Goal: Task Accomplishment & Management: Use online tool/utility

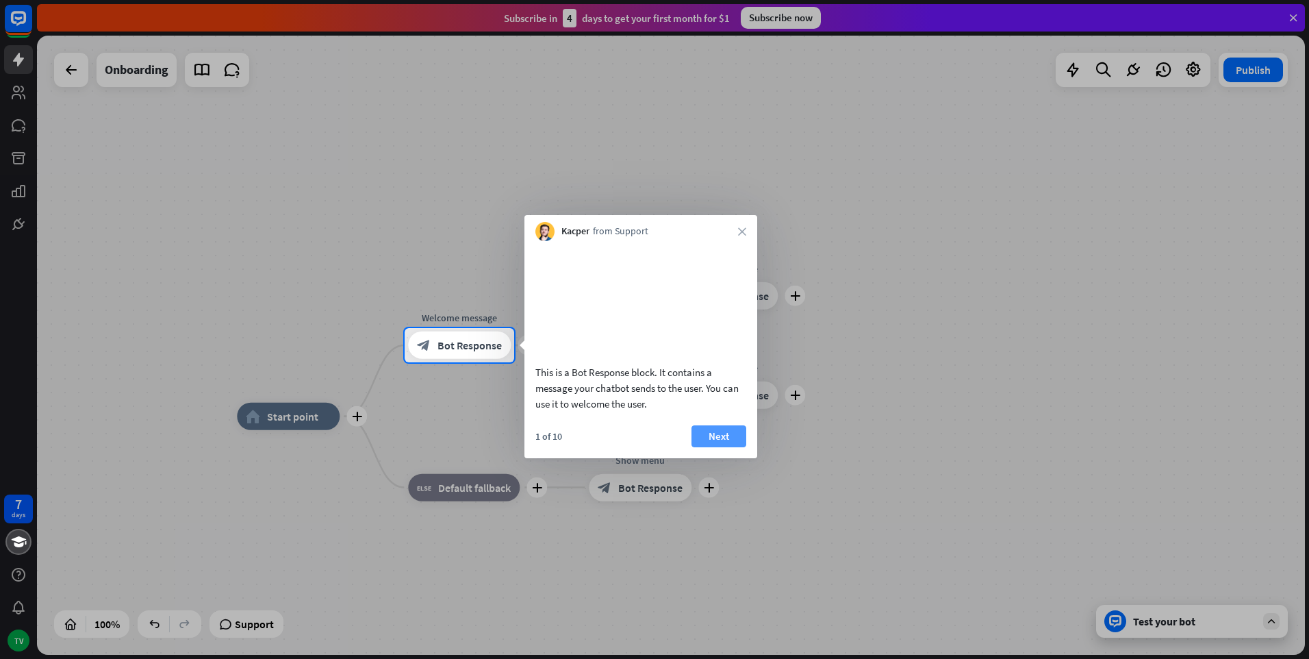
click at [727, 447] on button "Next" at bounding box center [719, 436] width 55 height 22
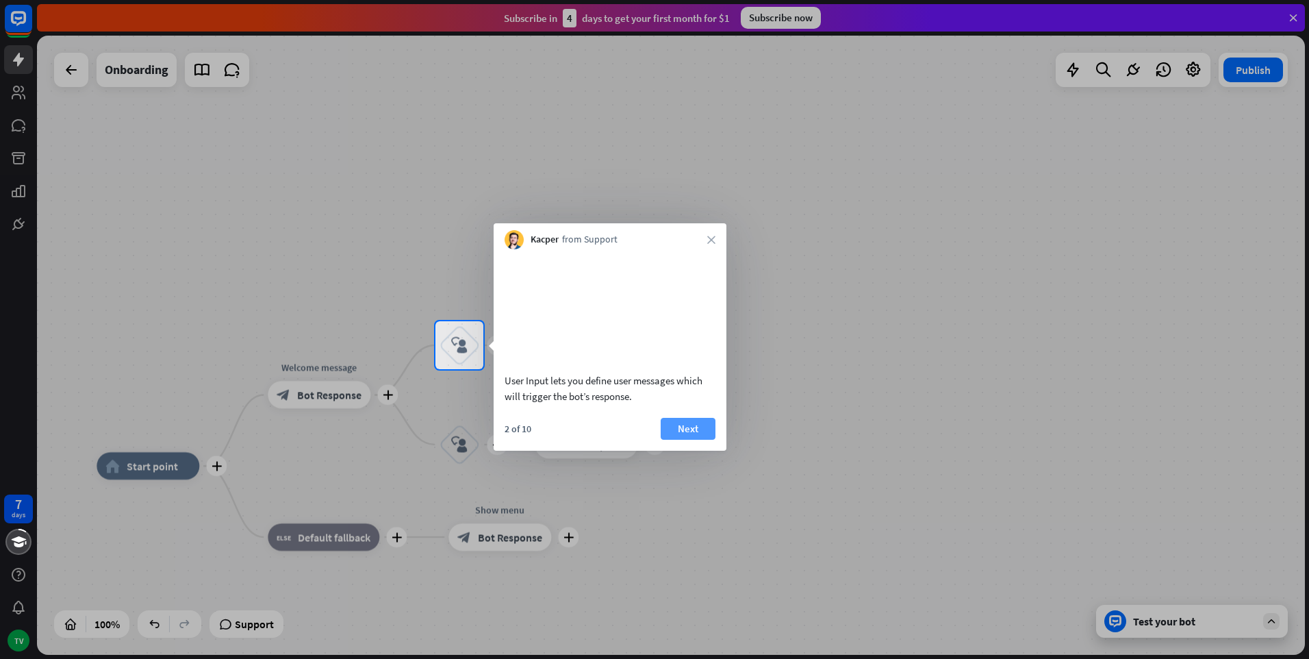
click at [690, 440] on button "Next" at bounding box center [688, 429] width 55 height 22
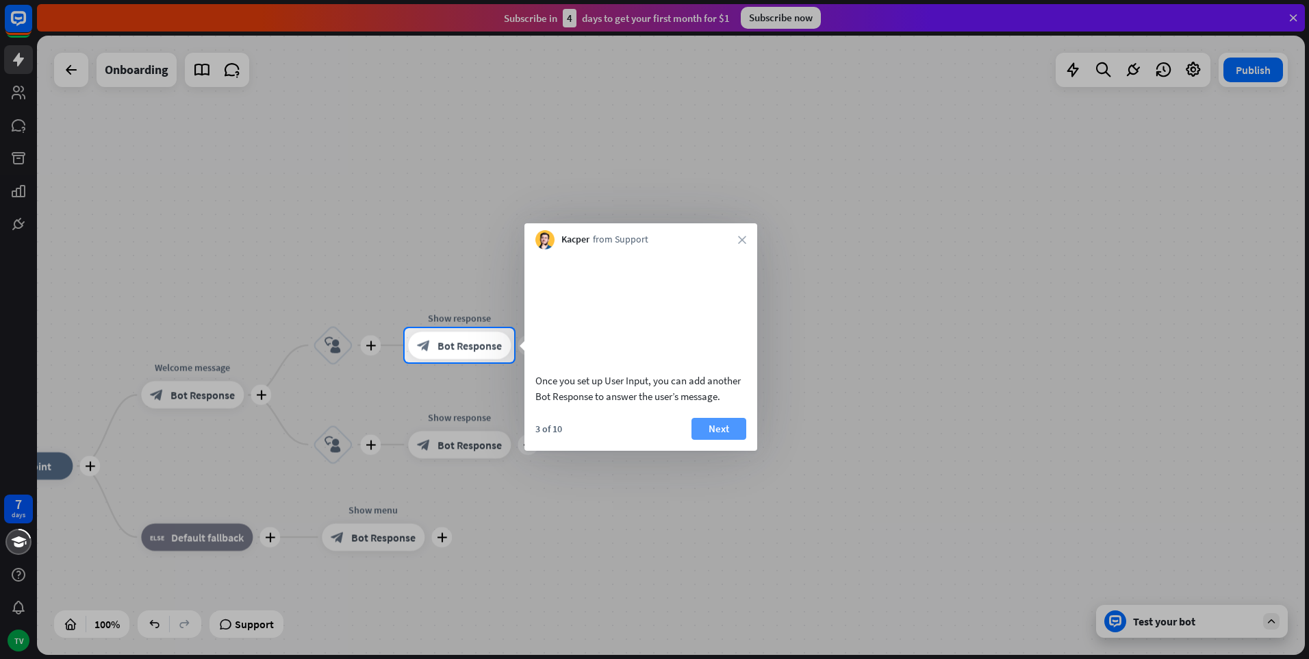
click at [724, 440] on button "Next" at bounding box center [719, 429] width 55 height 22
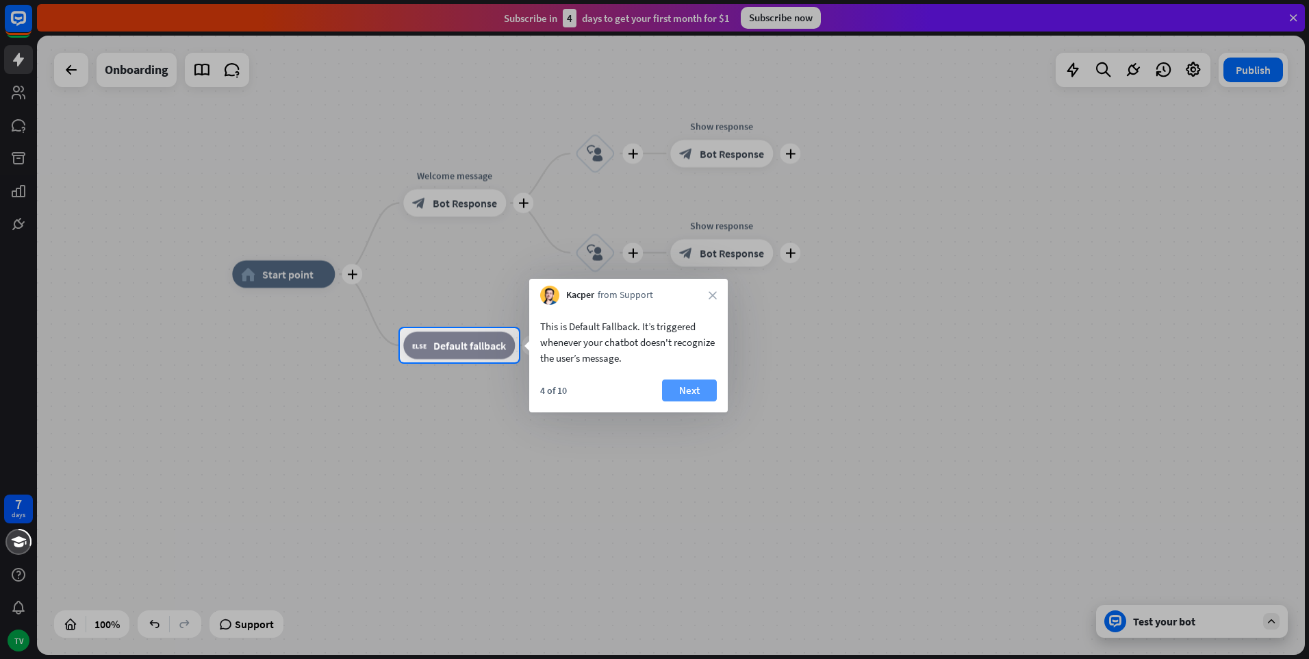
click at [686, 393] on button "Next" at bounding box center [689, 390] width 55 height 22
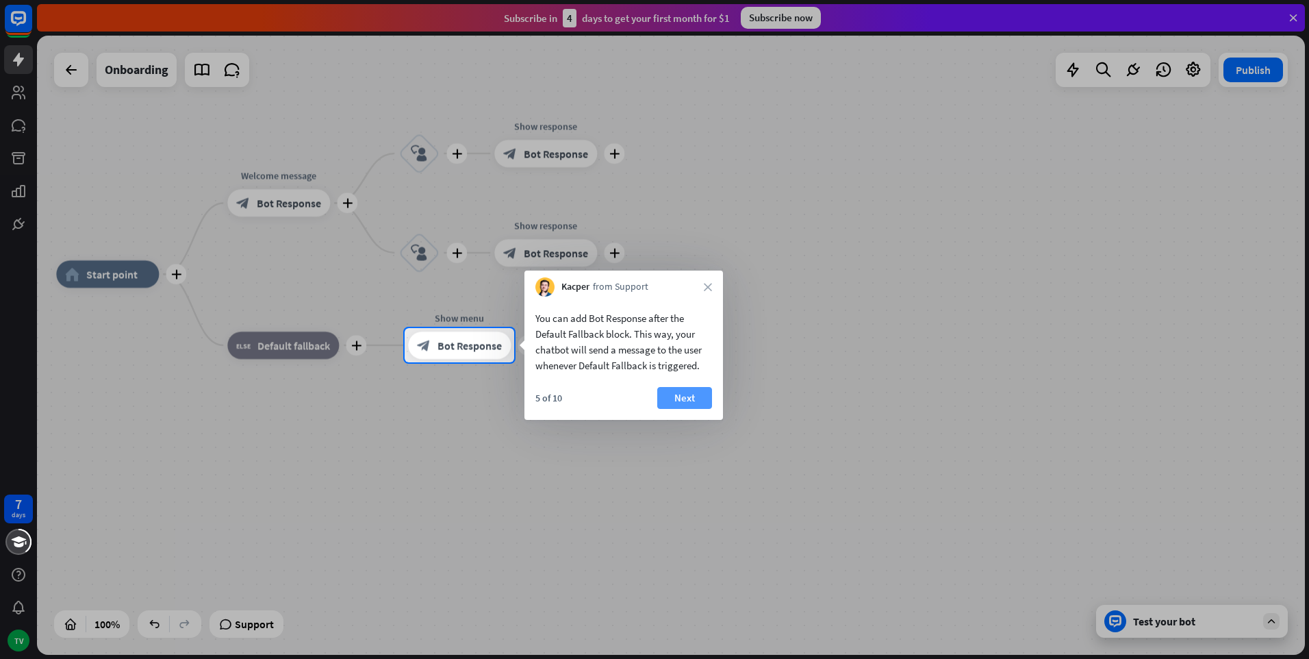
click at [688, 393] on button "Next" at bounding box center [684, 398] width 55 height 22
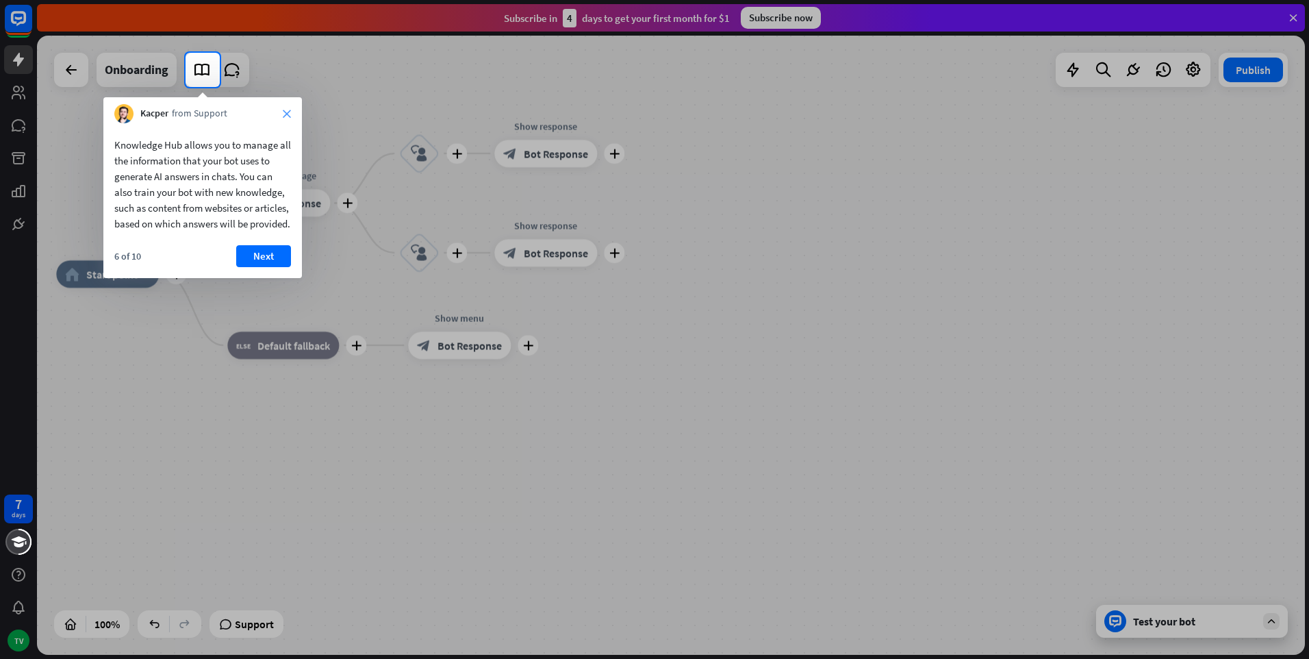
click at [285, 116] on icon "close" at bounding box center [287, 114] width 8 height 8
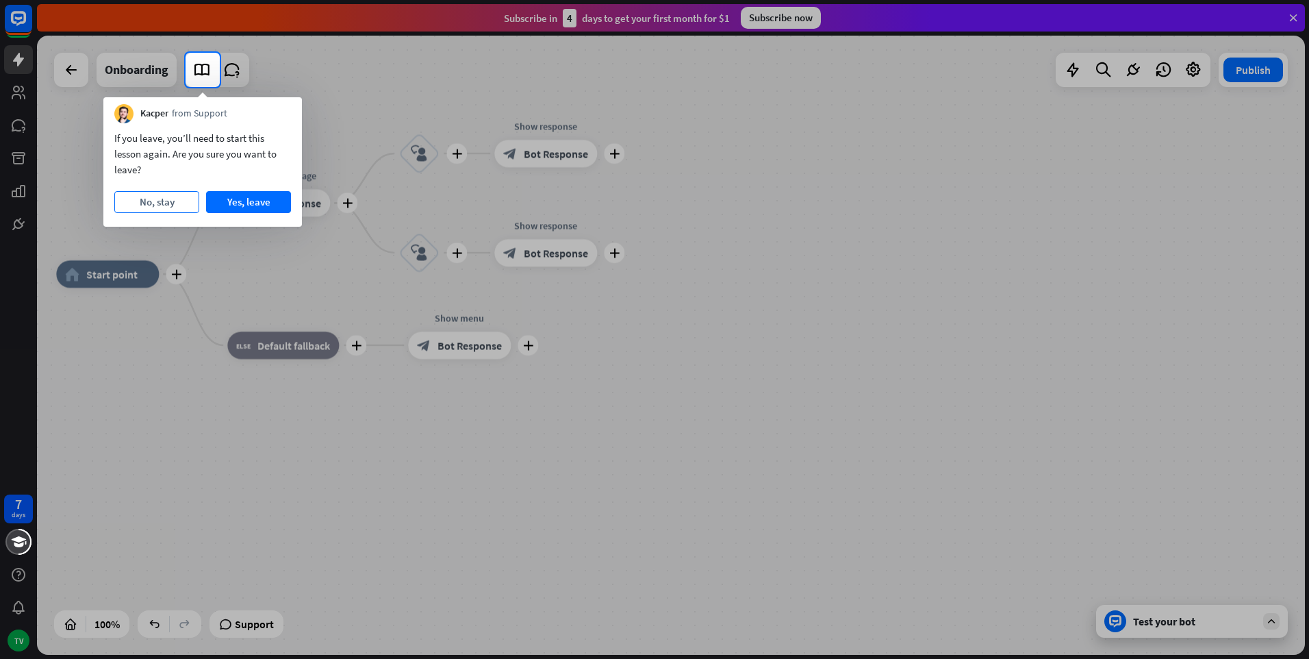
click at [157, 201] on button "No, stay" at bounding box center [156, 202] width 85 height 22
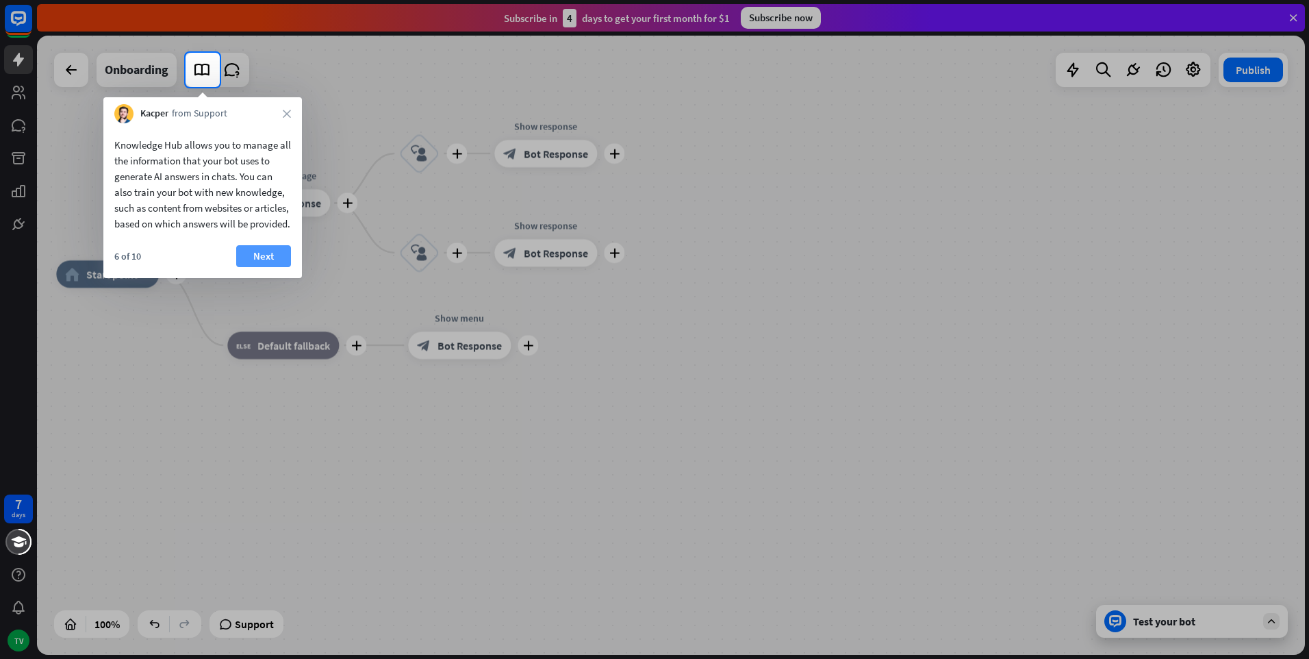
click at [254, 267] on button "Next" at bounding box center [263, 256] width 55 height 22
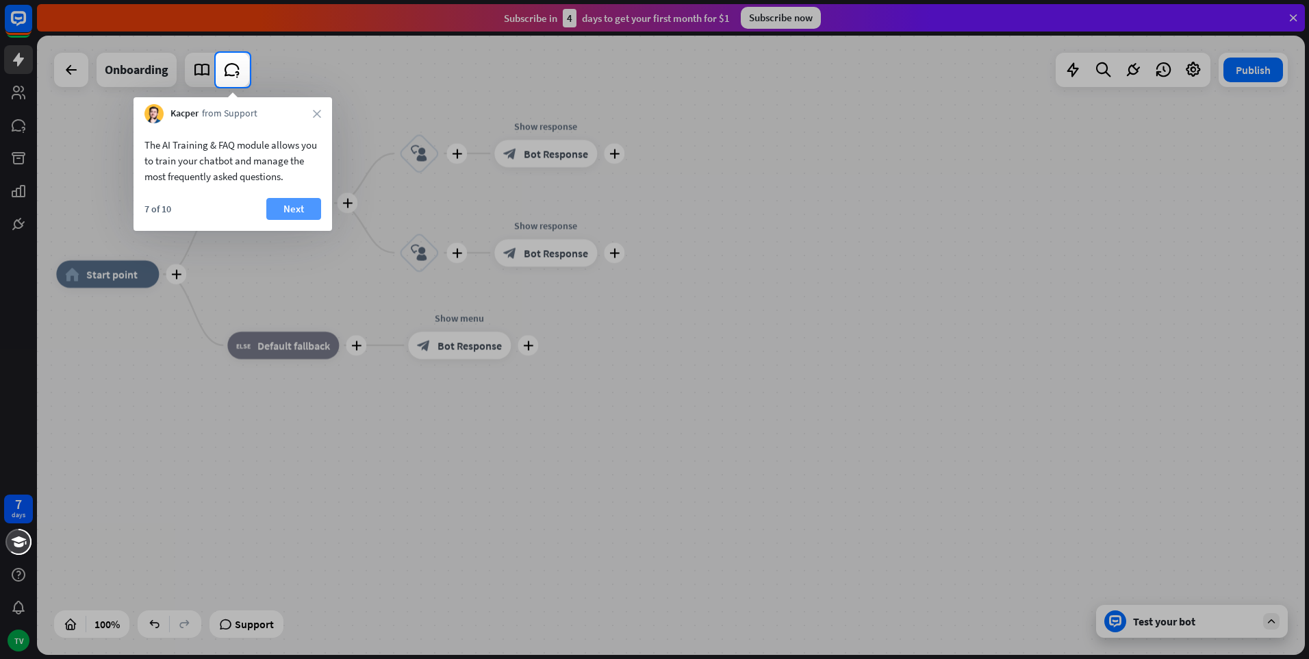
click at [293, 210] on button "Next" at bounding box center [293, 209] width 55 height 22
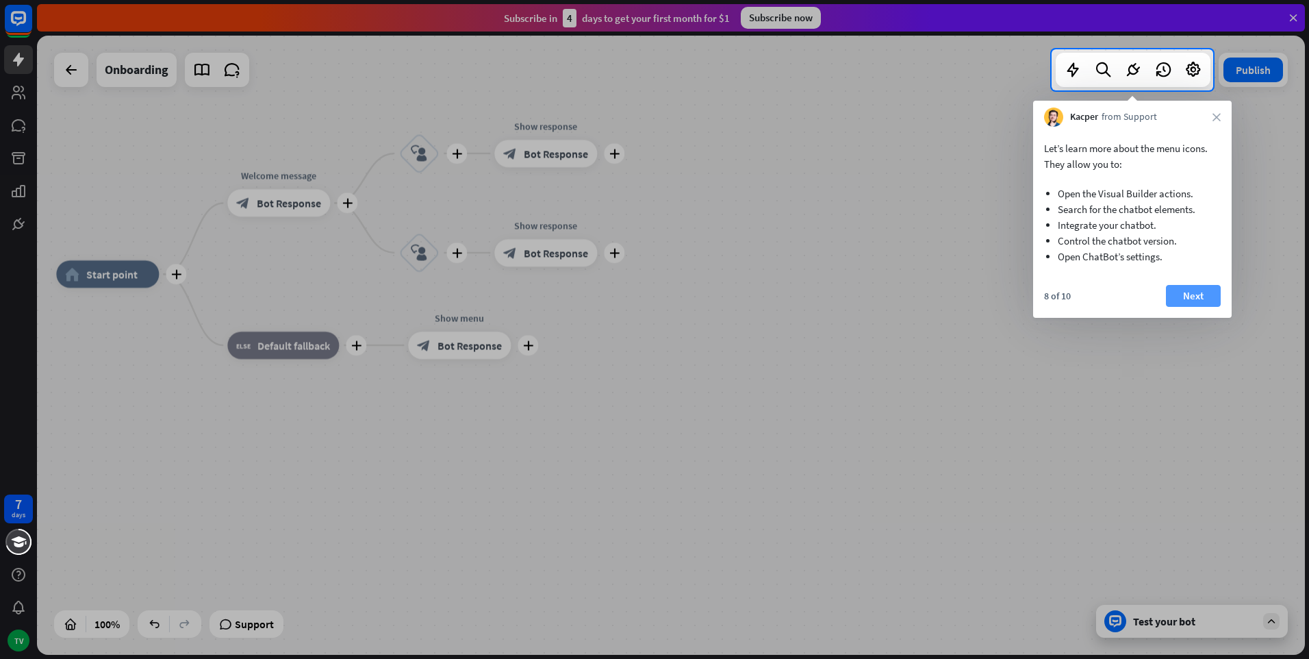
click at [1194, 294] on button "Next" at bounding box center [1193, 296] width 55 height 22
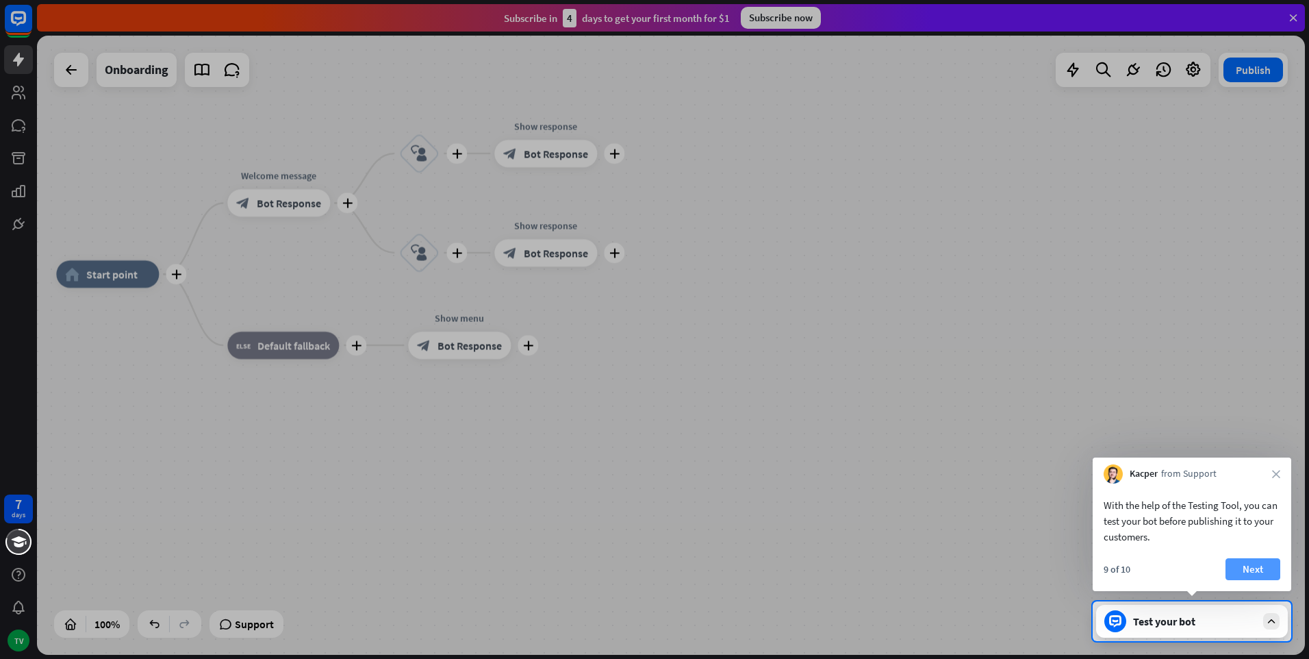
click at [1251, 571] on button "Next" at bounding box center [1253, 569] width 55 height 22
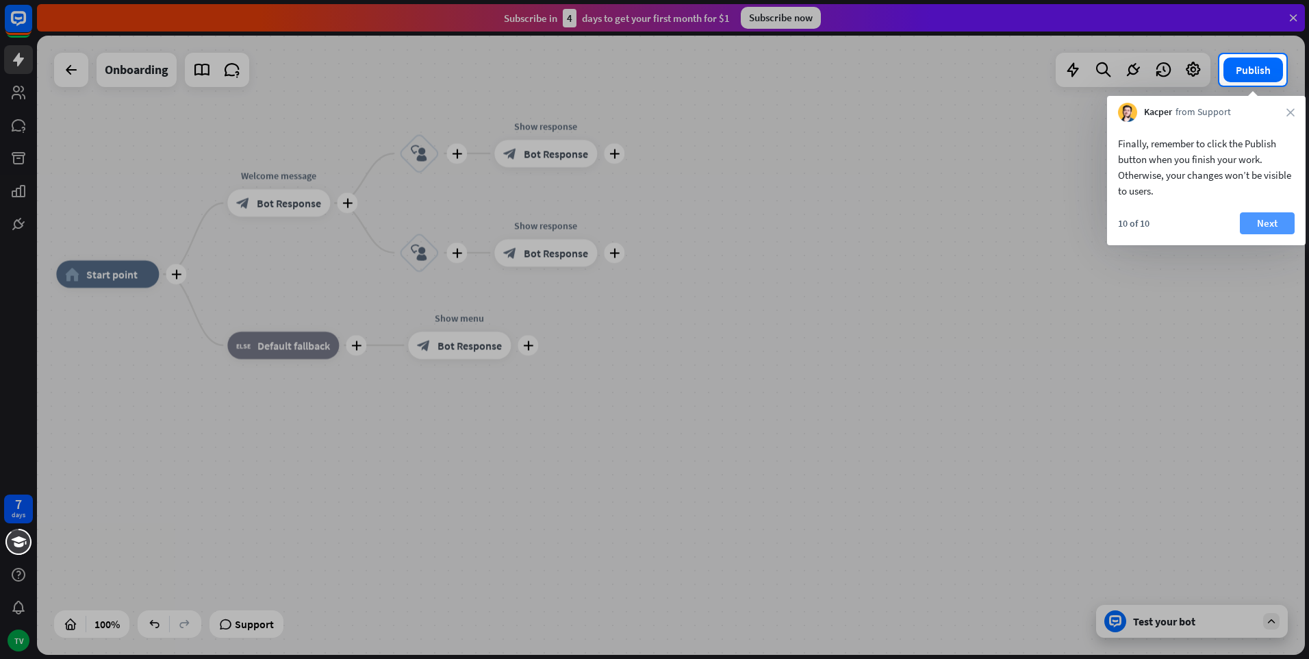
click at [1266, 227] on button "Next" at bounding box center [1267, 223] width 55 height 22
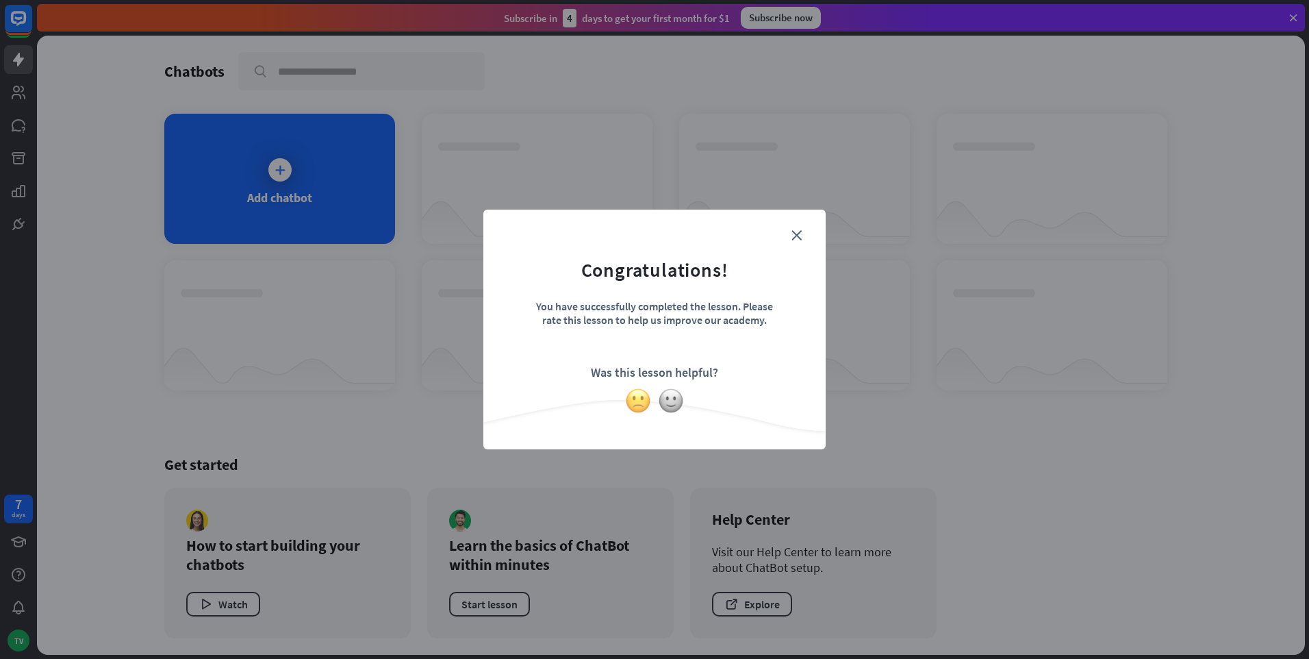
click at [640, 401] on img at bounding box center [638, 401] width 26 height 26
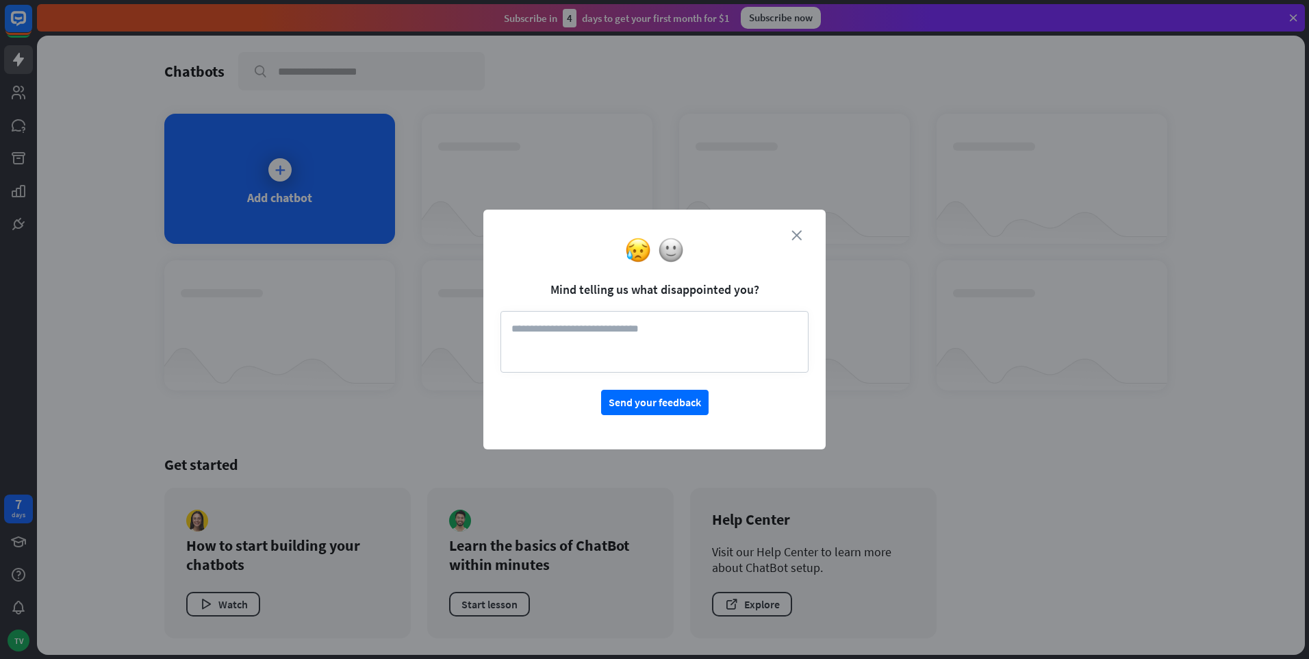
click at [793, 236] on icon "close" at bounding box center [797, 235] width 10 height 10
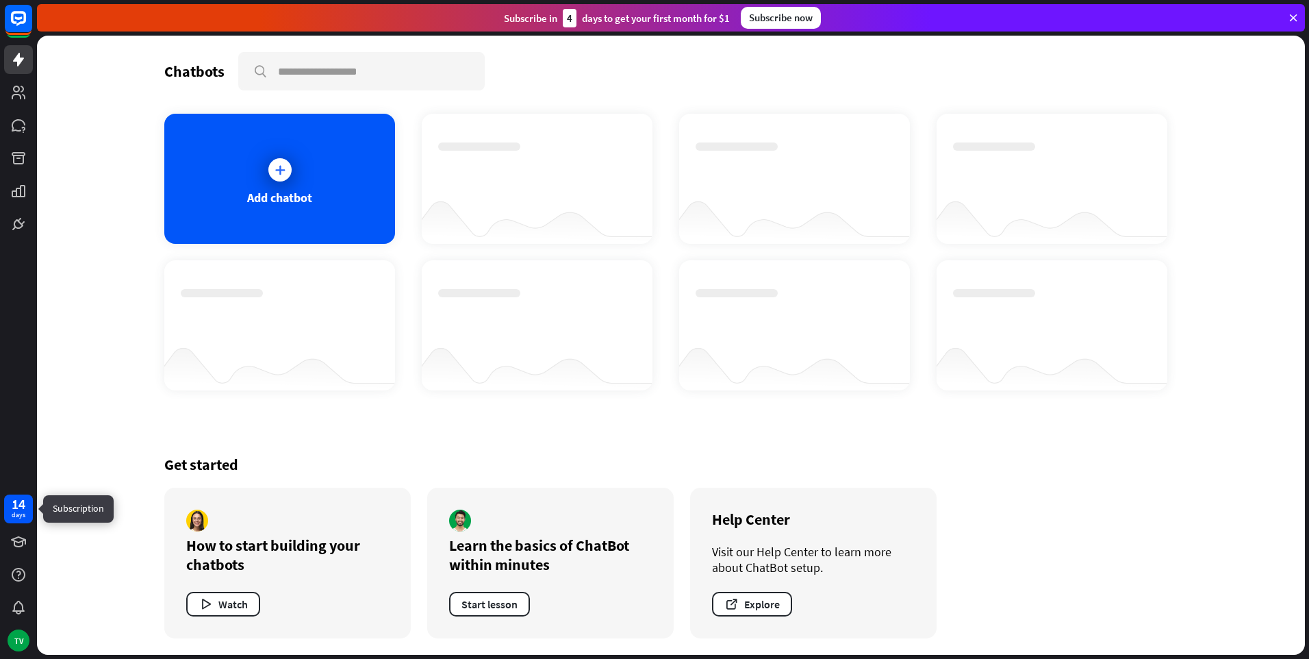
click at [14, 507] on div "14" at bounding box center [19, 504] width 14 height 12
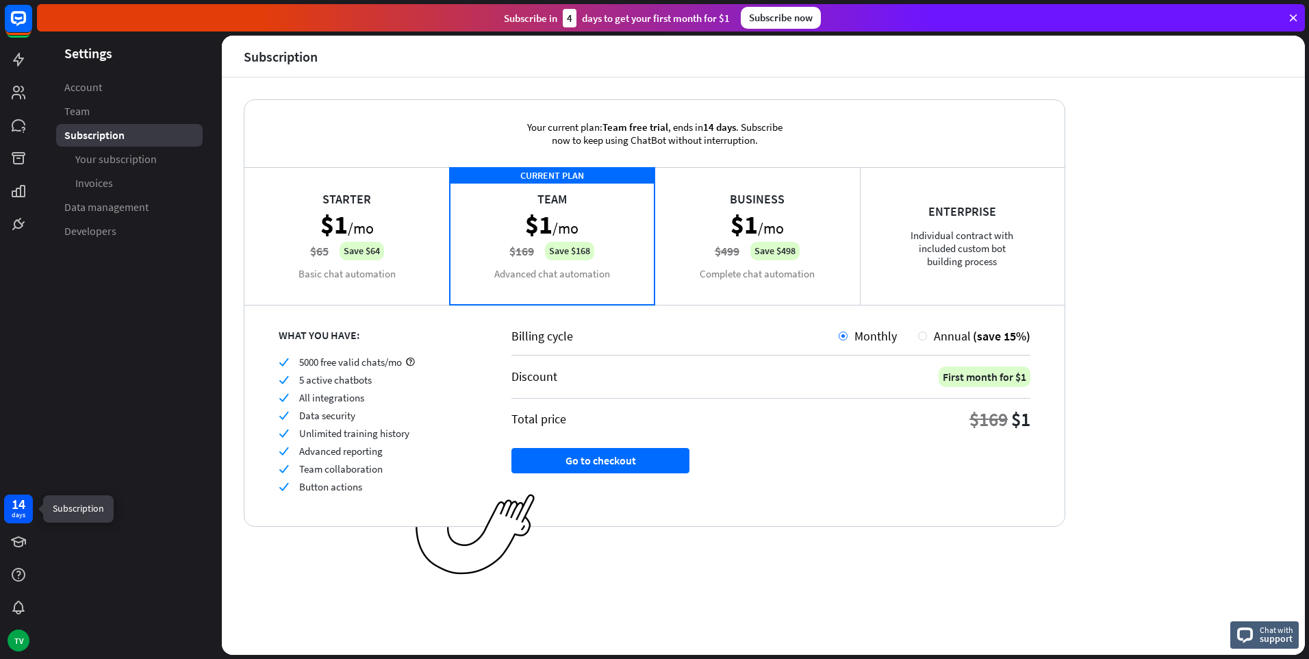
click at [14, 507] on div "14" at bounding box center [19, 504] width 14 height 12
click at [16, 643] on div "TV" at bounding box center [19, 640] width 22 height 22
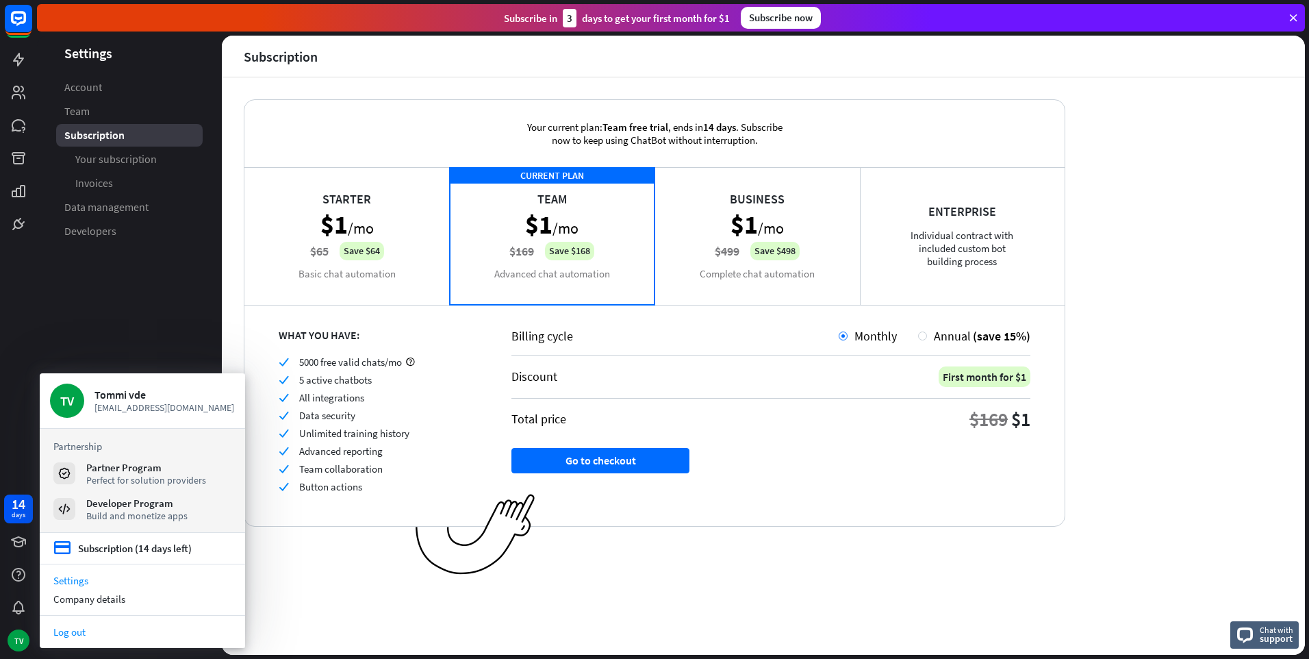
click at [74, 630] on link "Log out" at bounding box center [142, 632] width 205 height 18
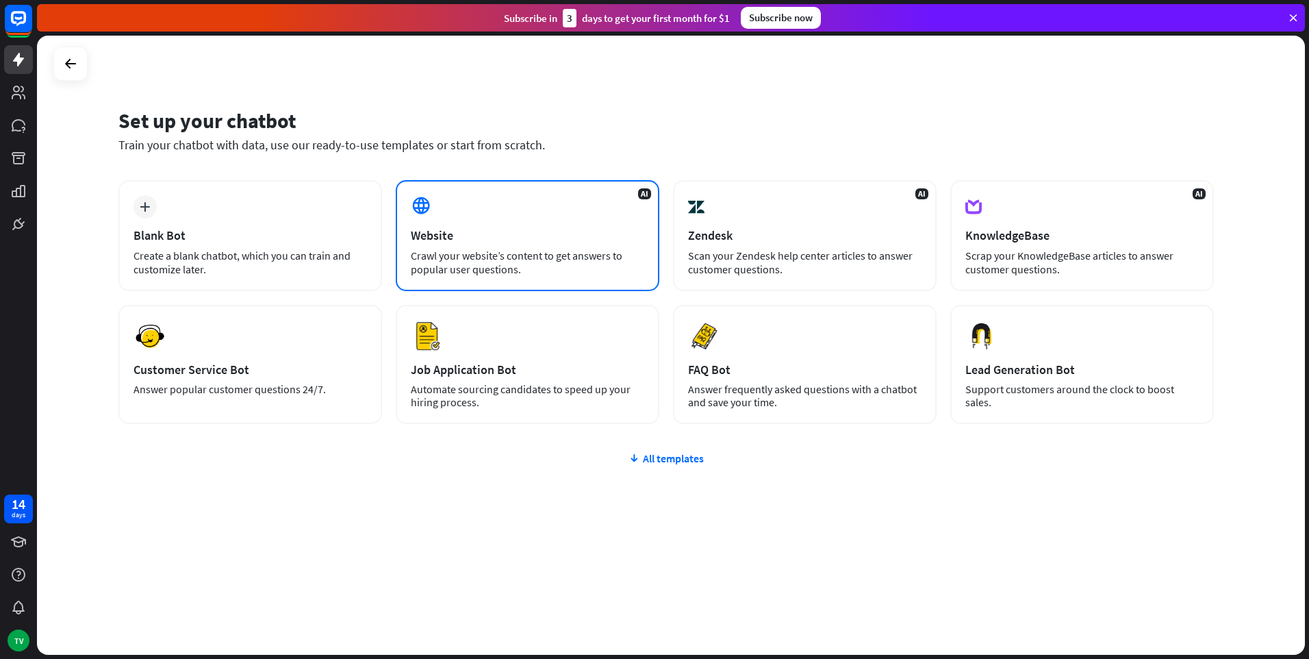
click at [479, 263] on div "Crawl your website’s content to get answers to popular user questions." at bounding box center [528, 262] width 234 height 27
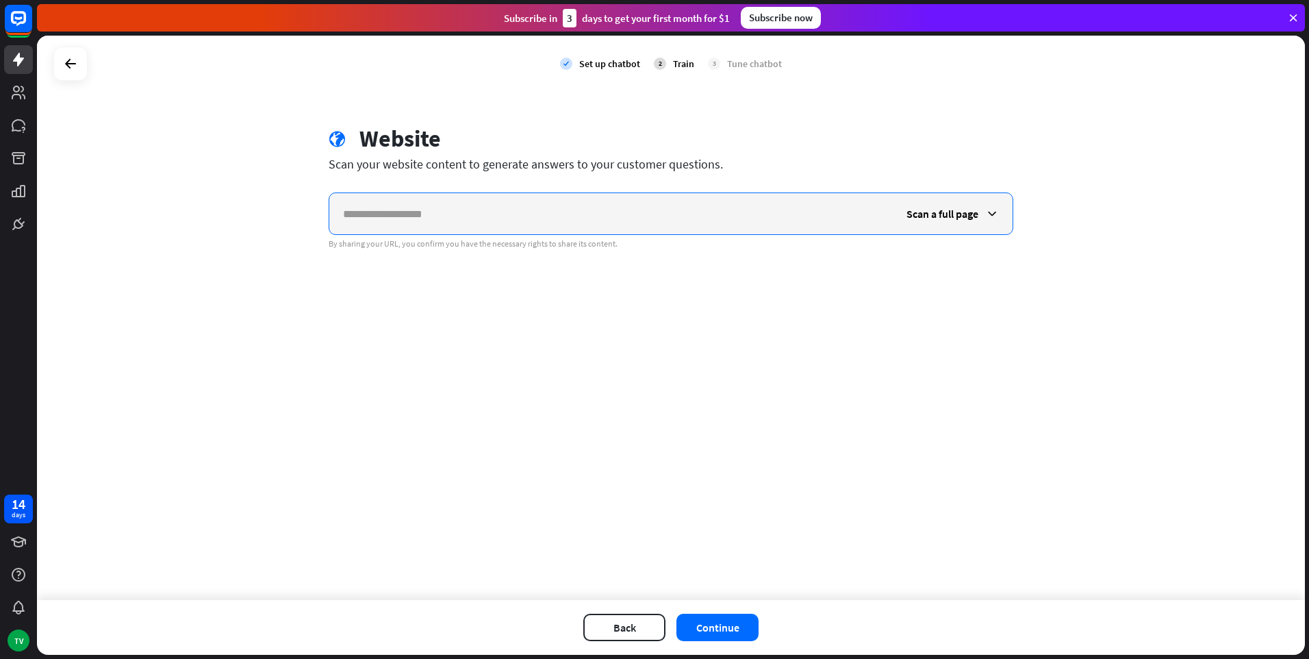
paste input "**********"
type input "**********"
click at [951, 218] on span "Scan a full page" at bounding box center [943, 214] width 72 height 14
click at [994, 212] on icon at bounding box center [993, 214] width 14 height 14
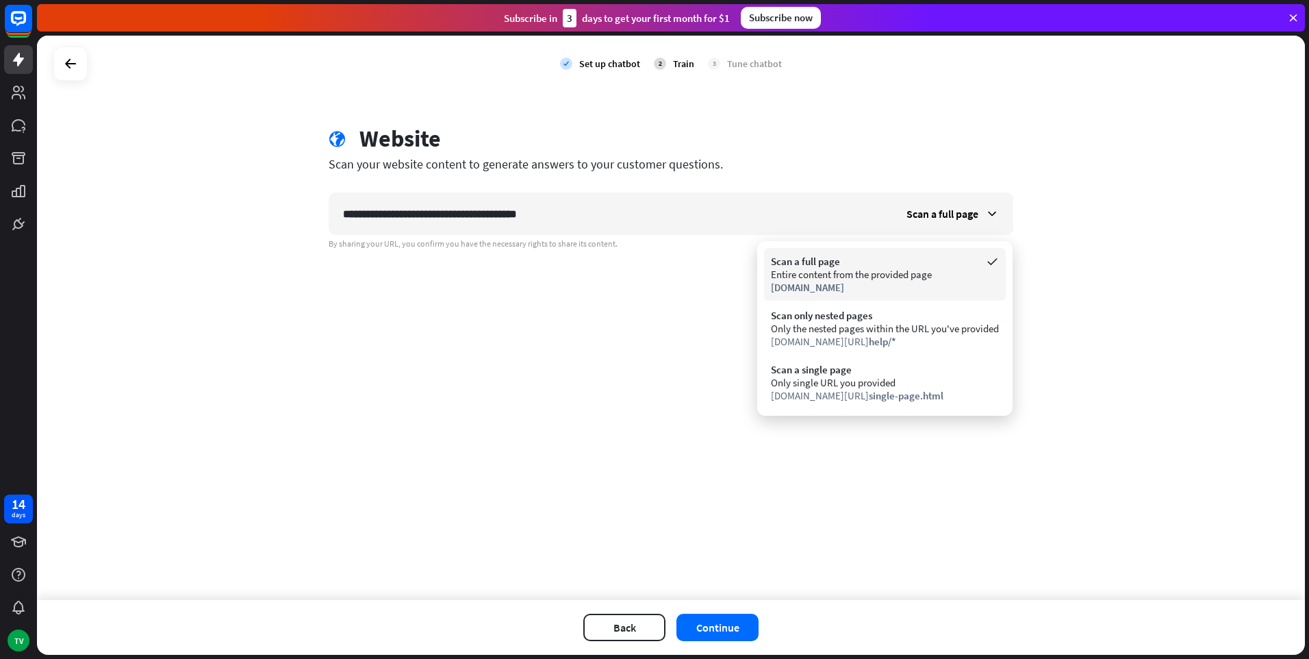
click at [823, 271] on div "Entire content from the provided page" at bounding box center [885, 274] width 228 height 13
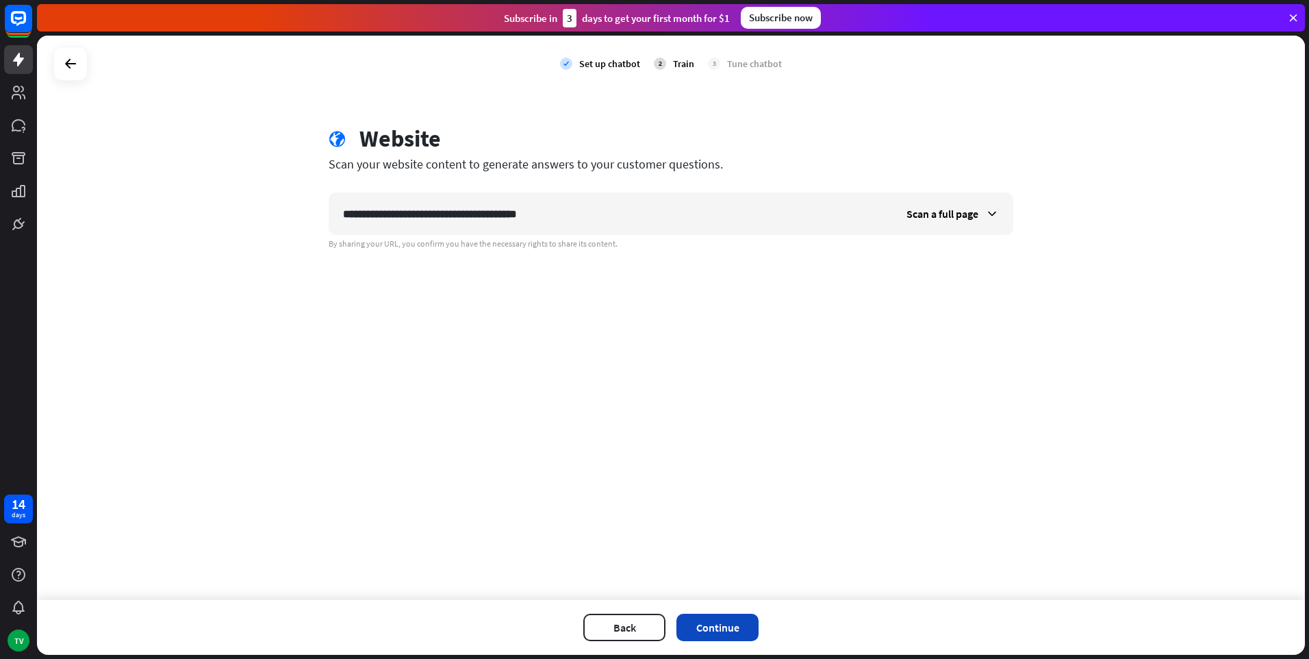
click at [731, 627] on button "Continue" at bounding box center [718, 627] width 82 height 27
